Goal: Task Accomplishment & Management: Manage account settings

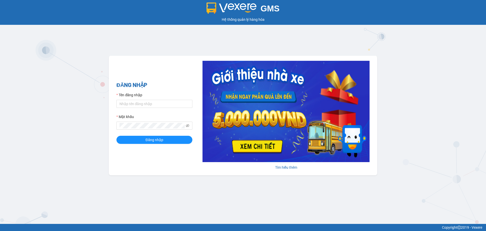
click at [171, 99] on div "Tên đăng nhập" at bounding box center [154, 96] width 76 height 8
click at [173, 101] on input "Tên đăng nhập" at bounding box center [154, 104] width 76 height 8
paste input "v"
click at [163, 103] on input "Tên đăng nhập" at bounding box center [154, 104] width 76 height 8
type input "vxrtest.tuantrung"
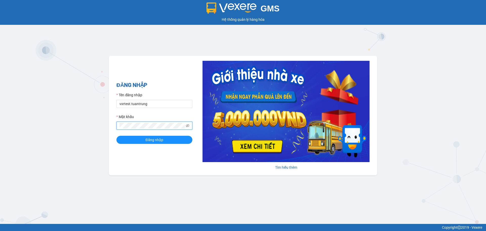
click at [116, 136] on button "Đăng nhập" at bounding box center [154, 140] width 76 height 8
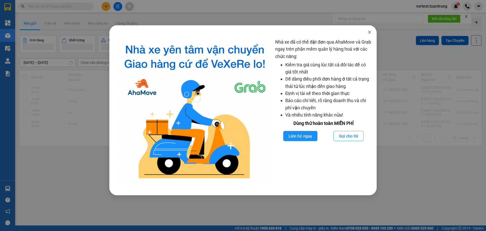
click at [368, 28] on span "Close" at bounding box center [369, 32] width 14 height 14
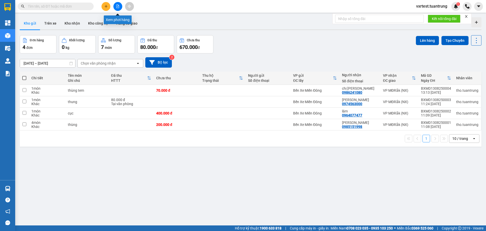
click at [115, 9] on button at bounding box center [117, 6] width 9 height 9
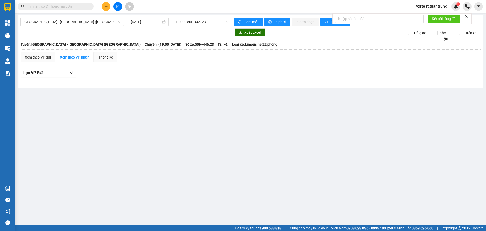
click at [91, 27] on div "Sài Gòn - Đắk Lắk (MT) 13/08/2025 19:00 - 50H-446.23 Làm mới In phơi In đơn chọ…" at bounding box center [251, 51] width 466 height 73
click at [84, 24] on span "[GEOGRAPHIC_DATA] - [GEOGRAPHIC_DATA] ([GEOGRAPHIC_DATA])" at bounding box center [71, 22] width 97 height 8
click at [481, 8] on button at bounding box center [478, 6] width 9 height 9
click at [435, 4] on span "vxrtest.tuantrung" at bounding box center [431, 6] width 39 height 6
click at [426, 15] on span "Đăng xuất" at bounding box center [433, 16] width 29 height 6
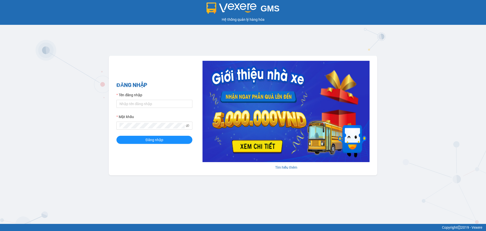
click at [155, 109] on form "Tên đăng nhập Mật khẩu Đăng nhập" at bounding box center [154, 118] width 76 height 52
click at [154, 108] on input "Tên đăng nhập" at bounding box center [154, 104] width 76 height 8
type input "vxrtest.tuantrung"
click at [116, 136] on button "Đăng nhập" at bounding box center [154, 140] width 76 height 8
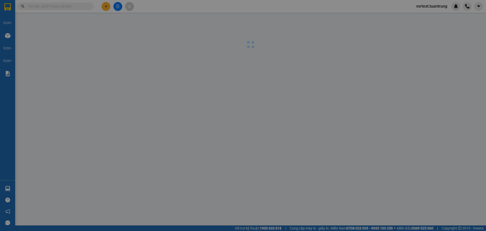
click at [255, 230] on div "Nhà xe đã có thể đặt đơn qua AhaMove và Grab ngay trên phần mềm quản lý hàng ho…" at bounding box center [243, 115] width 486 height 231
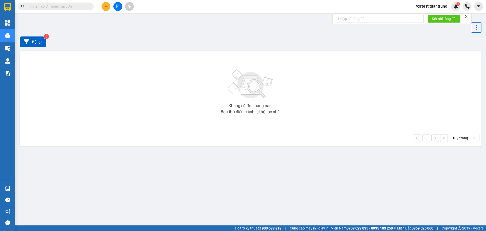
drag, startPoint x: 264, startPoint y: 223, endPoint x: 262, endPoint y: 229, distance: 5.9
click at [265, 221] on div "Nhà xe đã có thể đặt đơn qua AhaMove và Grab ngay trên phần mềm quản lý hàng ho…" at bounding box center [243, 115] width 486 height 231
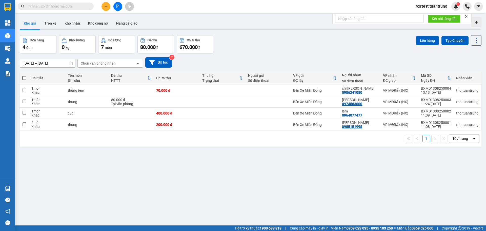
click at [116, 4] on button at bounding box center [117, 6] width 9 height 9
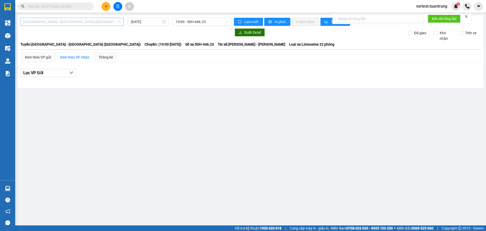
click at [91, 22] on span "[GEOGRAPHIC_DATA] - [GEOGRAPHIC_DATA] ([GEOGRAPHIC_DATA])" at bounding box center [71, 22] width 97 height 8
click at [436, 3] on div "vxrtest.tuantrung 1" at bounding box center [436, 6] width 48 height 9
click at [437, 7] on span "vxrtest.tuantrung" at bounding box center [431, 6] width 39 height 6
click at [436, 13] on span "Đăng xuất" at bounding box center [433, 16] width 29 height 6
